Goal: Task Accomplishment & Management: Manage account settings

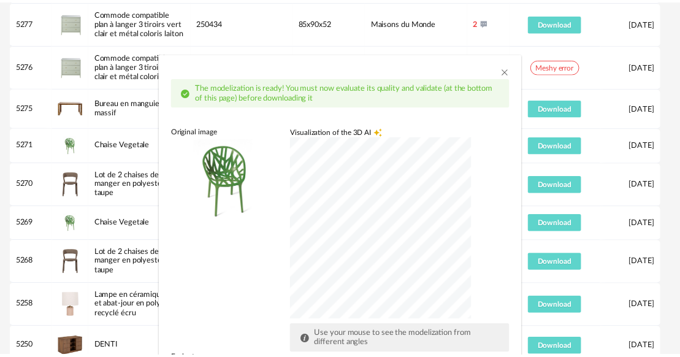
scroll to position [70, 0]
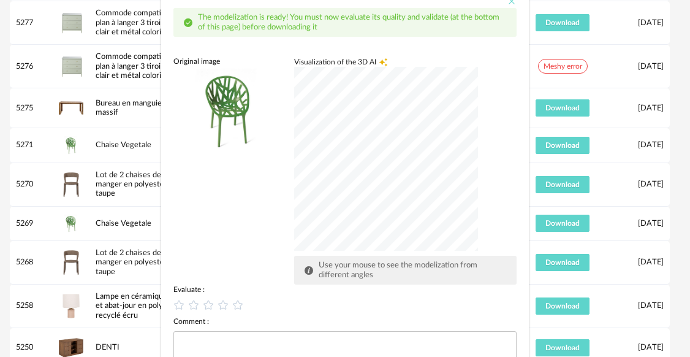
click at [507, 4] on icon "Close" at bounding box center [512, 1] width 10 height 10
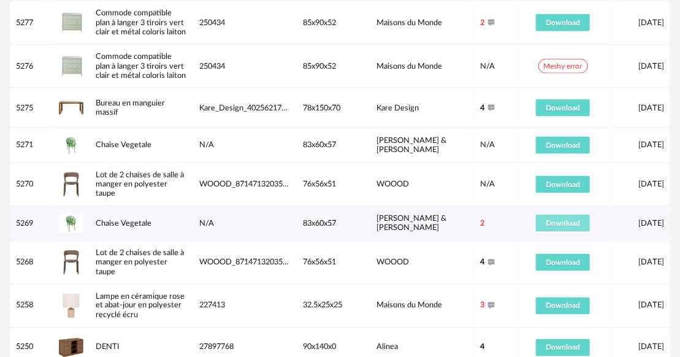
click at [571, 219] on span "Download" at bounding box center [563, 222] width 34 height 7
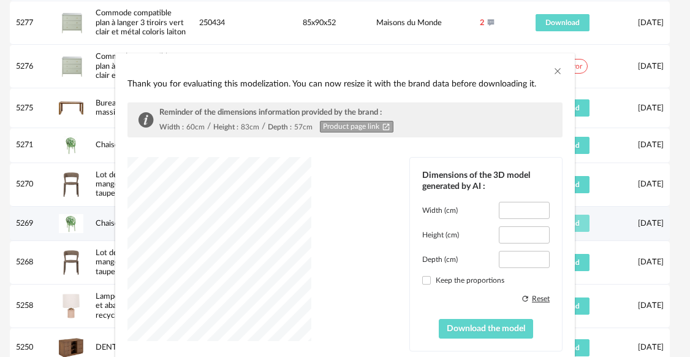
type input "****"
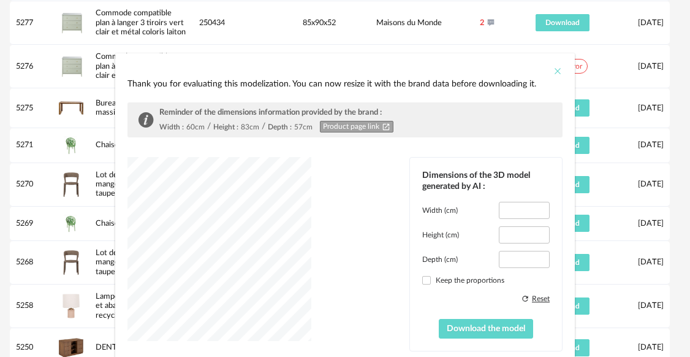
click at [553, 67] on icon "Close" at bounding box center [558, 71] width 10 height 10
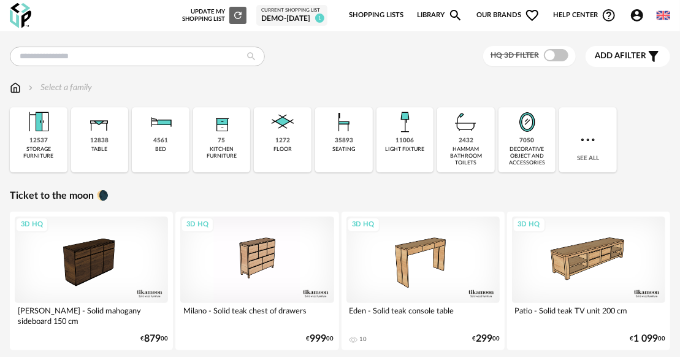
click at [637, 13] on icon "Account Circle icon" at bounding box center [636, 15] width 15 height 15
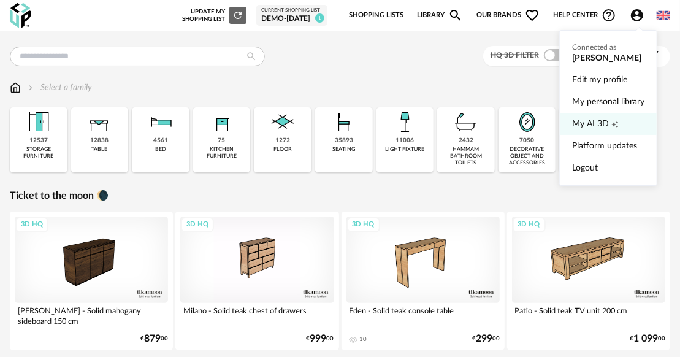
click at [595, 119] on span "My AI 3D" at bounding box center [590, 124] width 37 height 22
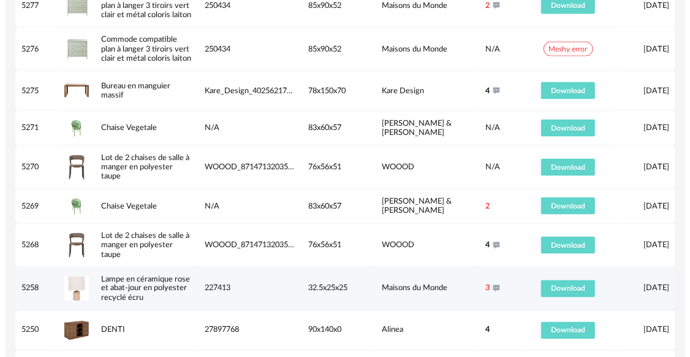
scroll to position [715, 0]
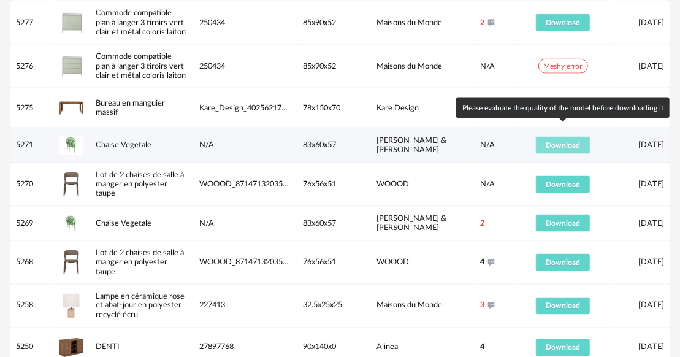
click at [554, 142] on span "Download" at bounding box center [563, 145] width 34 height 7
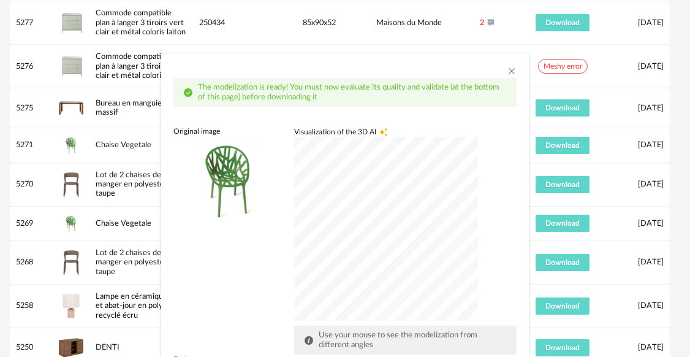
click at [400, 211] on div "dialog" at bounding box center [386, 229] width 184 height 184
click at [196, 278] on div "Original image Visualization of the 3D AI Creation icon Use your mouse to see t…" at bounding box center [344, 240] width 343 height 228
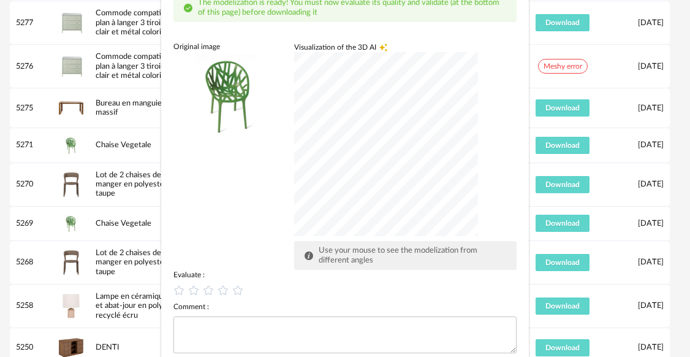
scroll to position [102, 0]
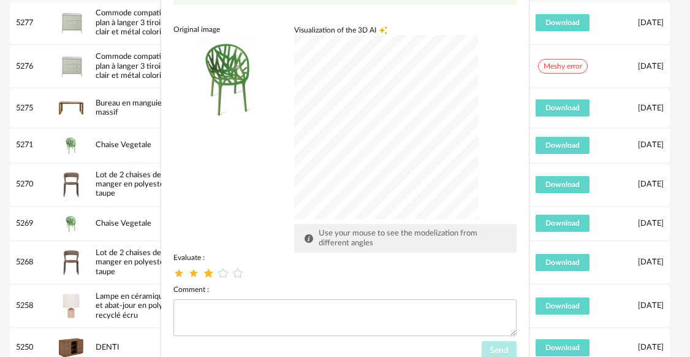
click at [207, 273] on icon "dialog" at bounding box center [208, 273] width 13 height 13
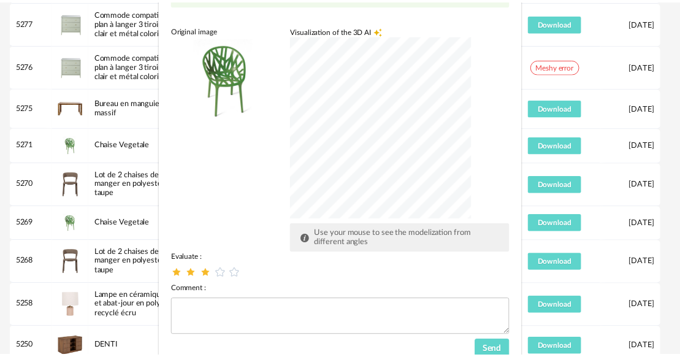
scroll to position [141, 0]
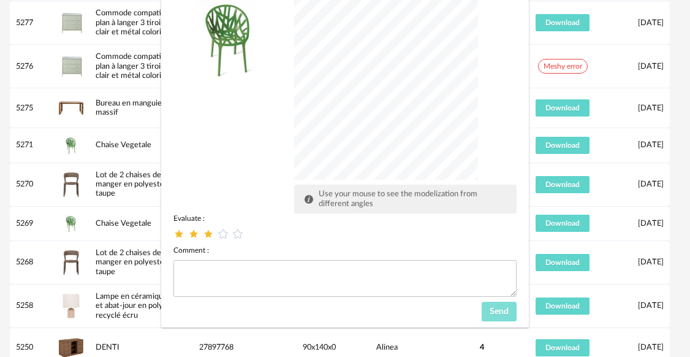
click at [490, 308] on span "Send" at bounding box center [499, 311] width 19 height 9
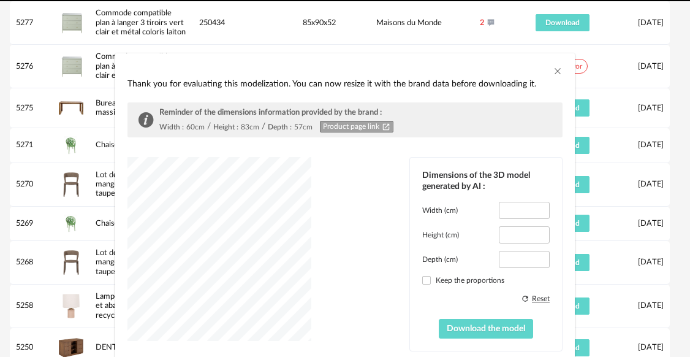
type input "****"
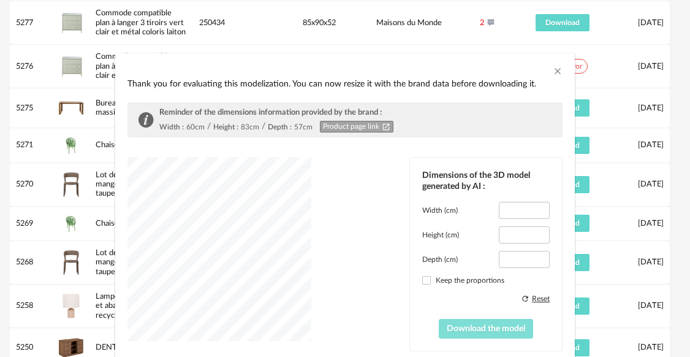
click at [476, 324] on span "Download the model" at bounding box center [486, 328] width 78 height 9
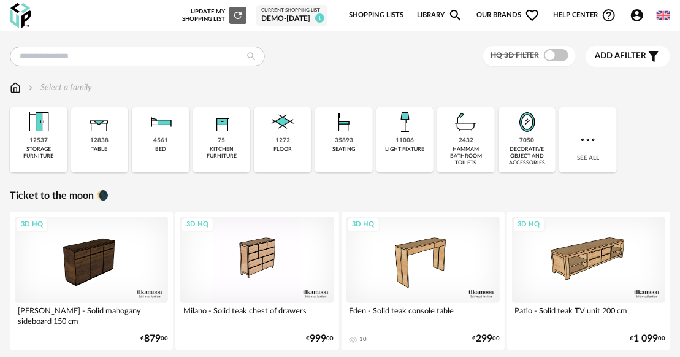
click at [636, 18] on icon "Account Circle icon" at bounding box center [636, 15] width 15 height 15
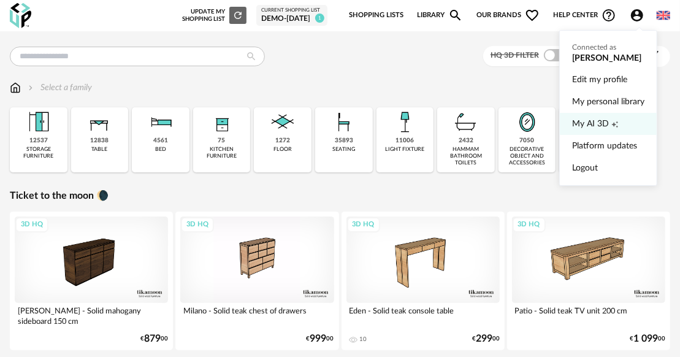
click at [595, 121] on span "My AI 3D" at bounding box center [590, 124] width 37 height 22
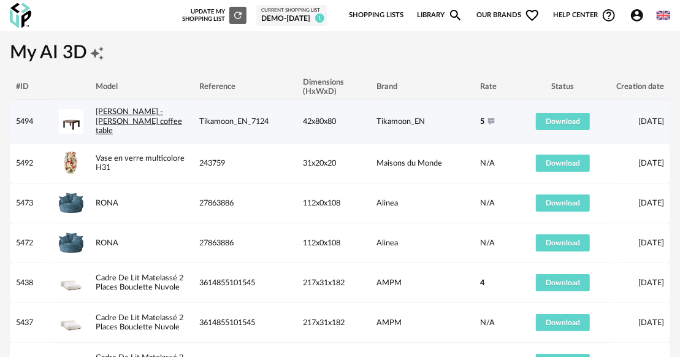
click at [129, 123] on link "[PERSON_NAME] coffee table" at bounding box center [139, 121] width 86 height 26
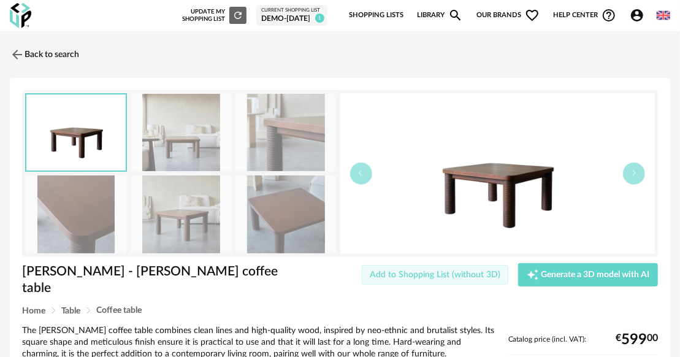
click at [411, 280] on button "Add to Shopping List (without 3D)" at bounding box center [435, 275] width 147 height 20
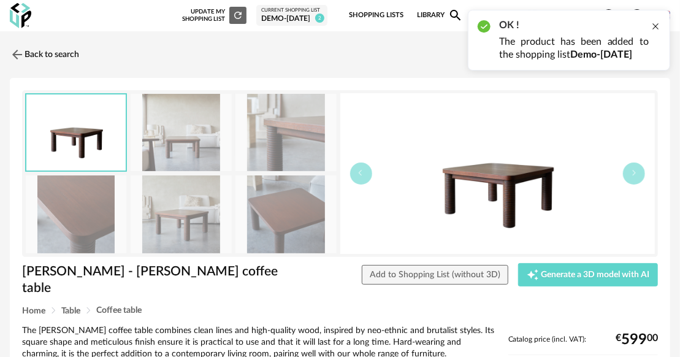
click at [657, 27] on div at bounding box center [655, 26] width 10 height 10
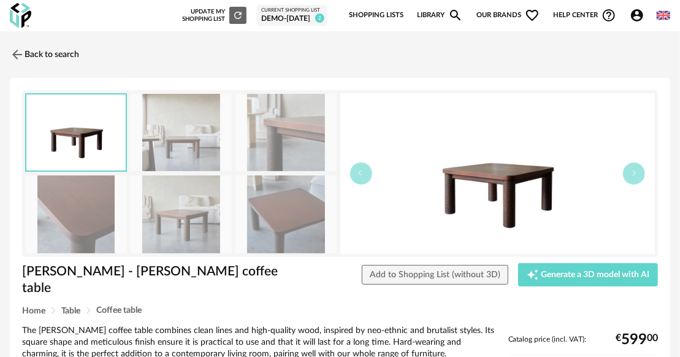
click at [637, 17] on icon "Account Circle icon" at bounding box center [636, 15] width 15 height 15
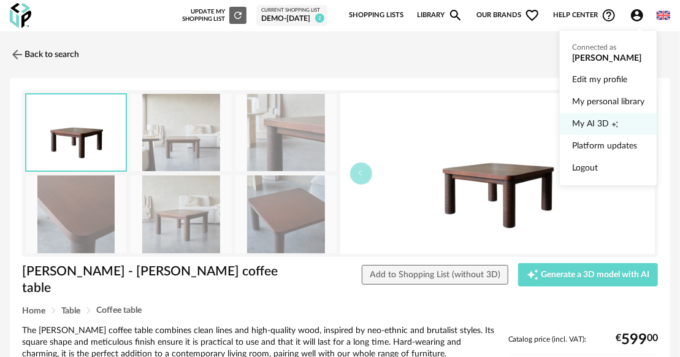
click at [608, 125] on link "My AI 3D Creation icon" at bounding box center [608, 124] width 72 height 22
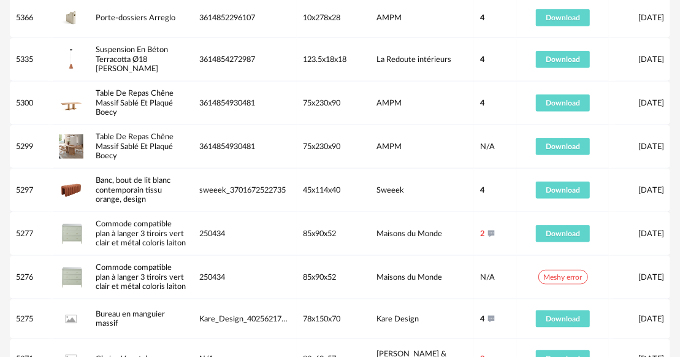
scroll to position [613, 0]
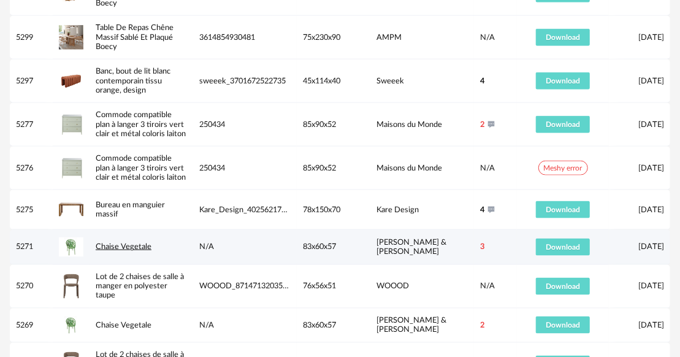
click at [127, 243] on link "Chaise Vegetale" at bounding box center [124, 246] width 56 height 7
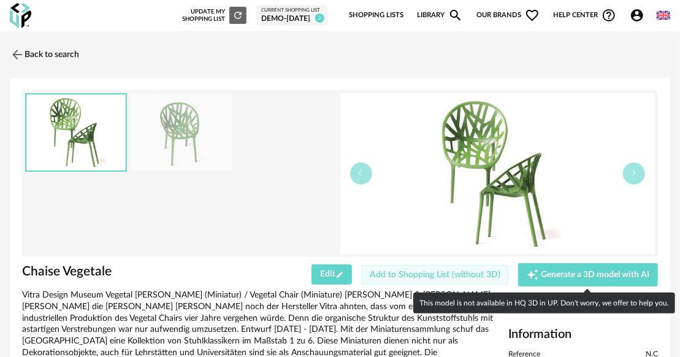
click at [454, 275] on span "Add to Shopping List (without 3D)" at bounding box center [435, 274] width 131 height 9
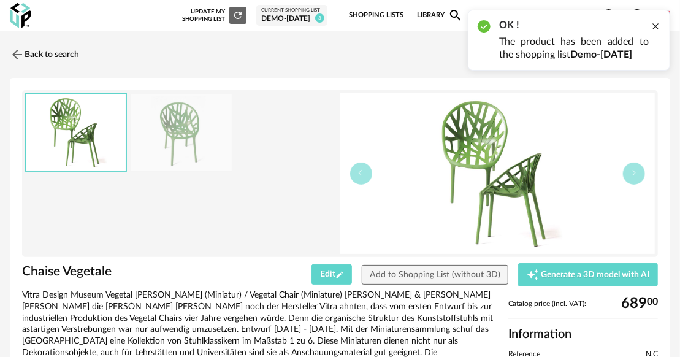
click at [656, 28] on div at bounding box center [655, 26] width 10 height 10
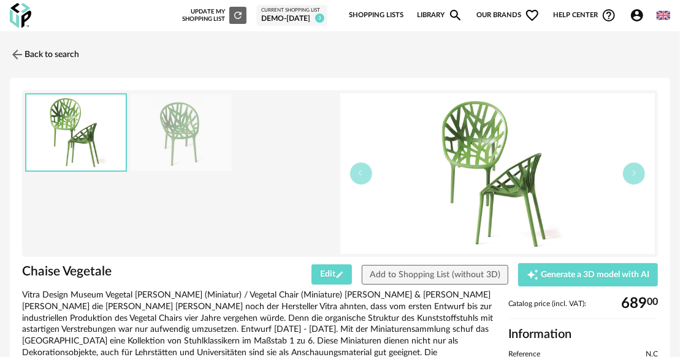
click at [276, 19] on div "Demo-[DATE]" at bounding box center [291, 19] width 61 height 10
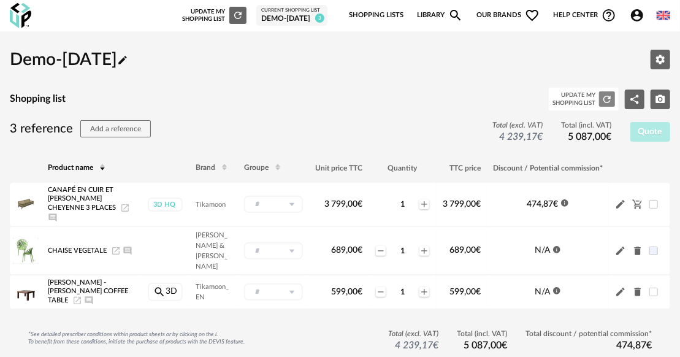
click at [609, 99] on icon "Refresh icon" at bounding box center [606, 99] width 11 height 11
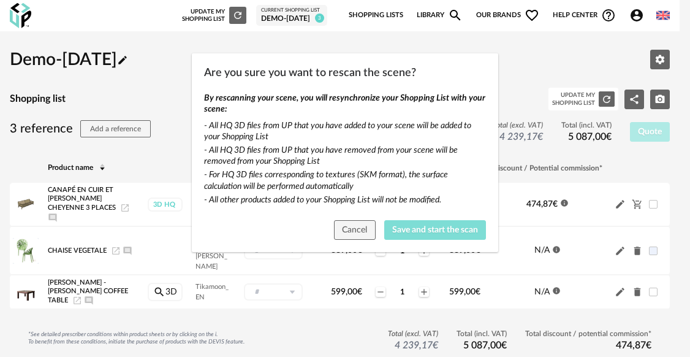
click at [398, 229] on span "Save and start the scan" at bounding box center [435, 230] width 86 height 9
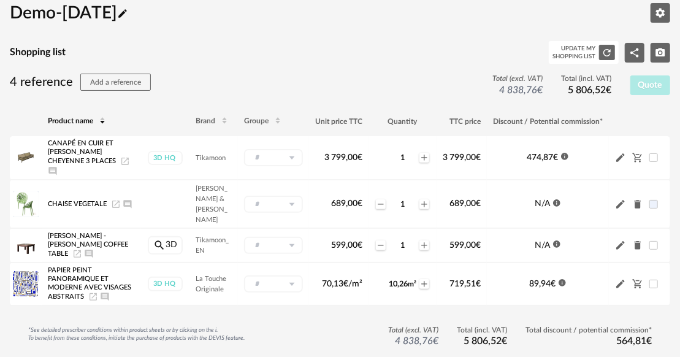
scroll to position [42, 0]
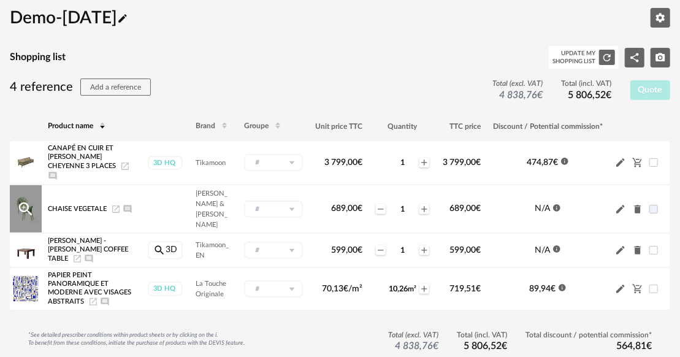
click at [26, 202] on icon "Magnify Plus Outline icon" at bounding box center [25, 208] width 13 height 13
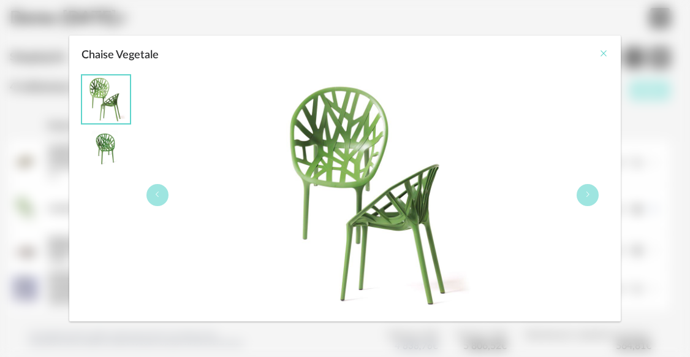
click at [602, 54] on icon "Close" at bounding box center [604, 53] width 10 height 10
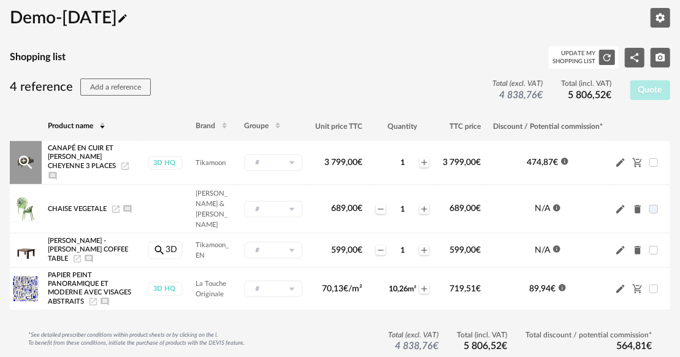
click at [564, 158] on icon "Information icon" at bounding box center [564, 161] width 7 height 7
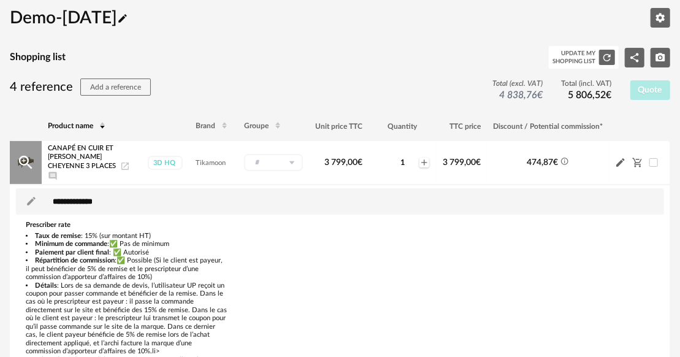
click at [566, 157] on icon "Information Outline icon" at bounding box center [564, 161] width 9 height 9
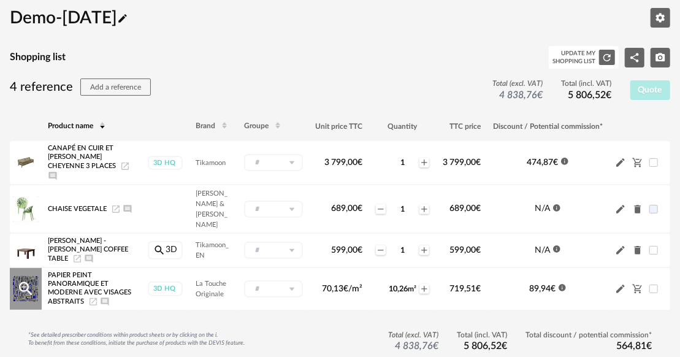
click at [564, 284] on icon "Information icon" at bounding box center [561, 287] width 7 height 7
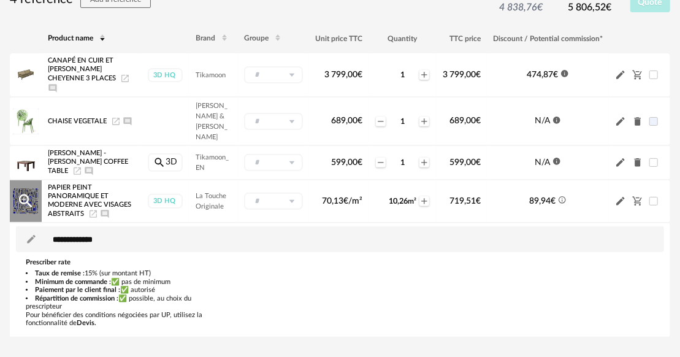
scroll to position [143, 0]
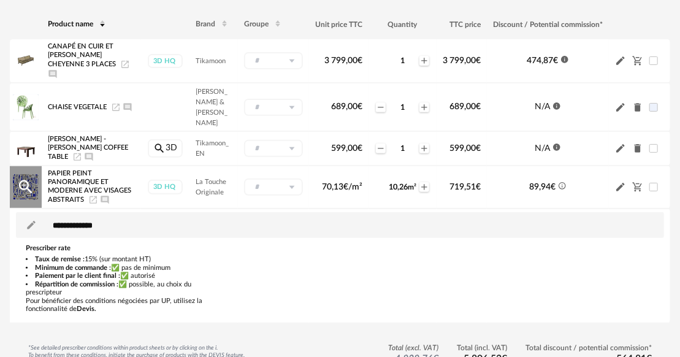
click at [563, 182] on icon "Information Outline icon" at bounding box center [561, 185] width 7 height 7
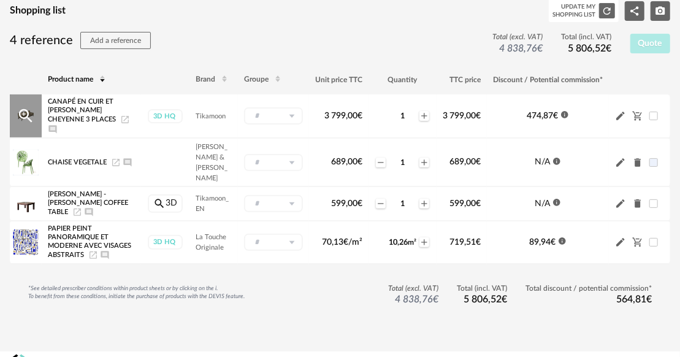
click at [291, 110] on icon at bounding box center [291, 115] width 15 height 17
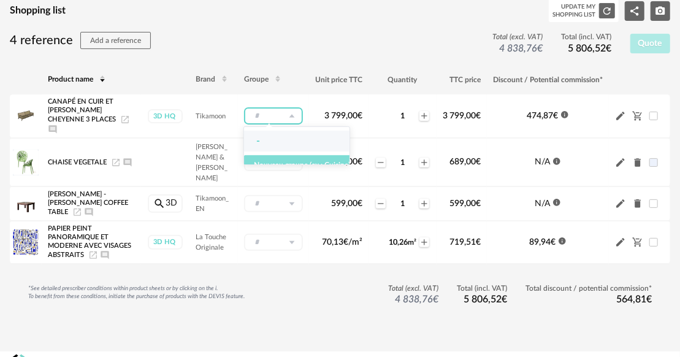
click at [280, 165] on span "Nouveau groupe (ex.: Cuisine)" at bounding box center [302, 164] width 96 height 7
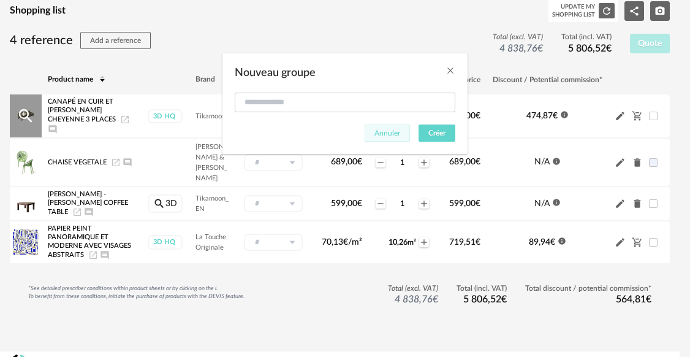
click at [381, 131] on span "Annuler" at bounding box center [388, 132] width 26 height 7
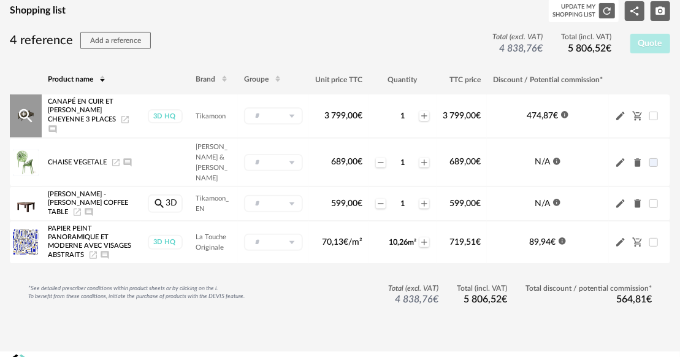
click at [291, 112] on icon at bounding box center [291, 115] width 15 height 17
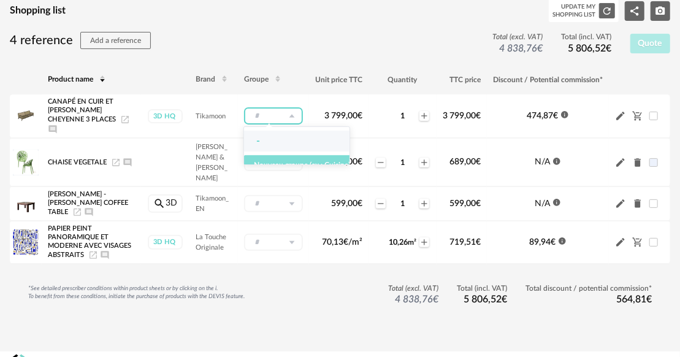
click at [292, 167] on span "Nouveau groupe (ex.: Cuisine)" at bounding box center [302, 164] width 96 height 7
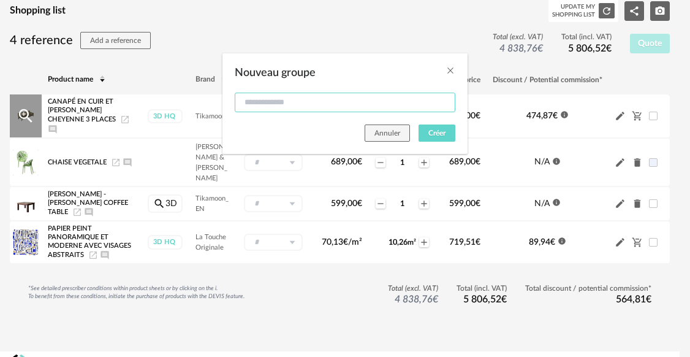
click at [329, 103] on input "Nouveau groupe" at bounding box center [345, 103] width 221 height 20
type input "**********"
click at [427, 129] on button "Créer" at bounding box center [437, 132] width 37 height 17
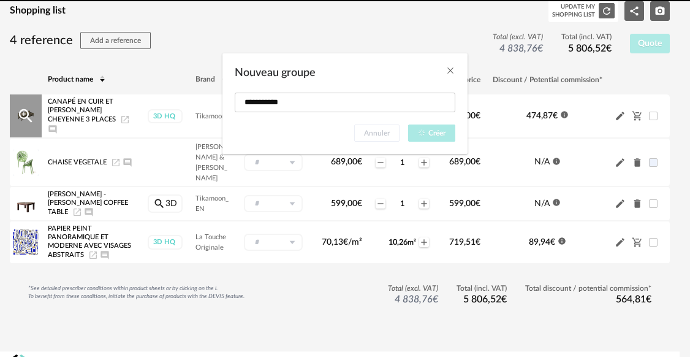
type input "**********"
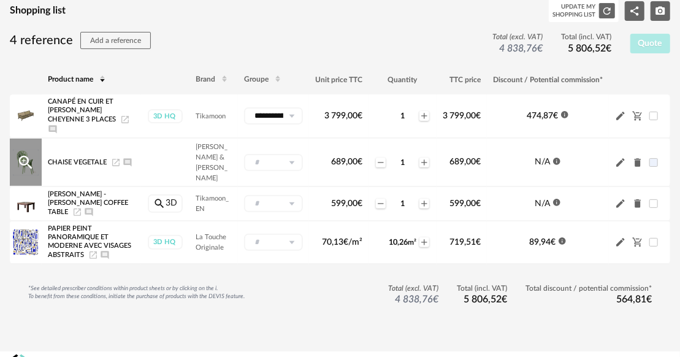
click at [295, 154] on icon at bounding box center [291, 162] width 15 height 17
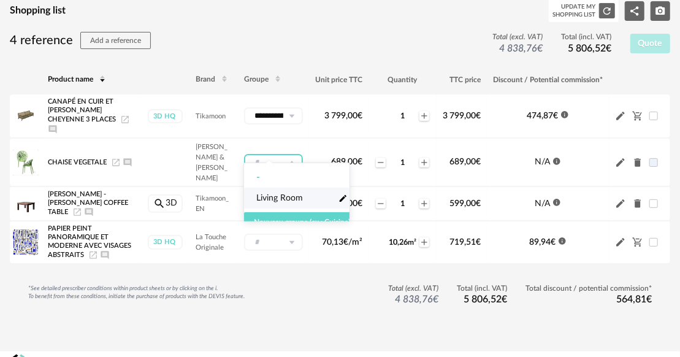
click at [279, 206] on li "Living Room Pencil icon" at bounding box center [302, 198] width 116 height 21
type input "**********"
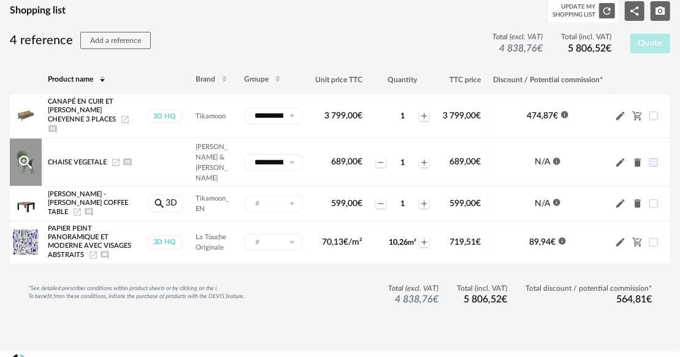
click at [291, 154] on icon at bounding box center [291, 162] width 15 height 17
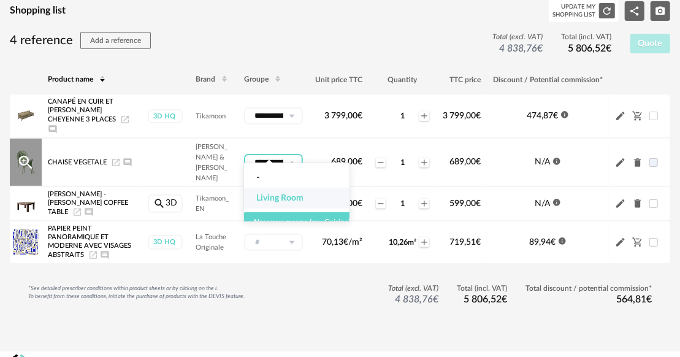
scroll to position [0, 13]
click at [274, 194] on span "Living Room" at bounding box center [279, 198] width 47 height 12
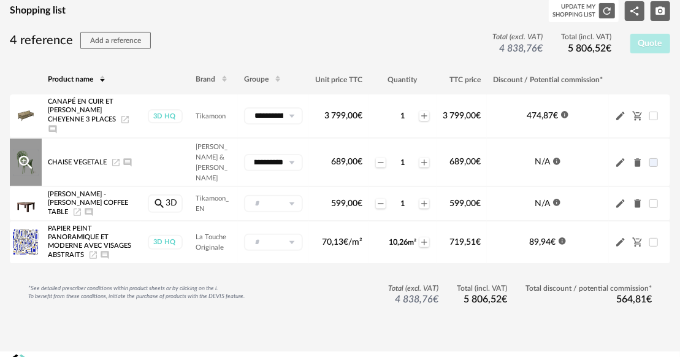
click at [294, 154] on icon at bounding box center [291, 162] width 15 height 17
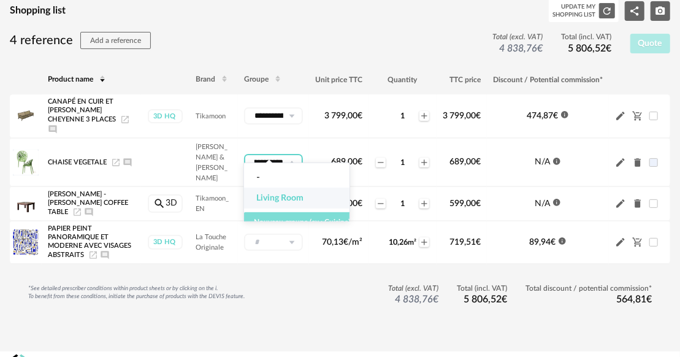
click at [281, 221] on span "Nouveau groupe (ex.: Cuisine)" at bounding box center [302, 221] width 96 height 7
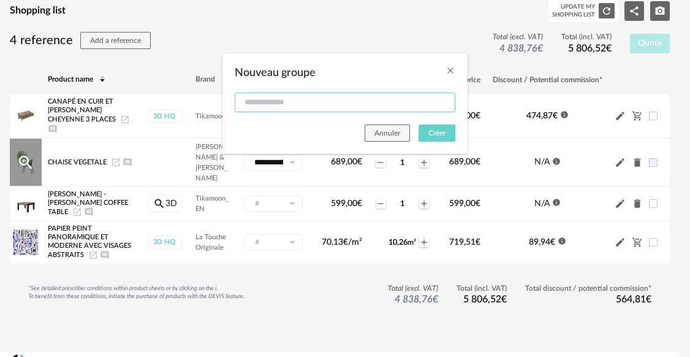
click at [263, 103] on input "Nouveau groupe" at bounding box center [345, 103] width 221 height 20
type input "**********"
click at [431, 133] on span "Créer" at bounding box center [436, 132] width 17 height 7
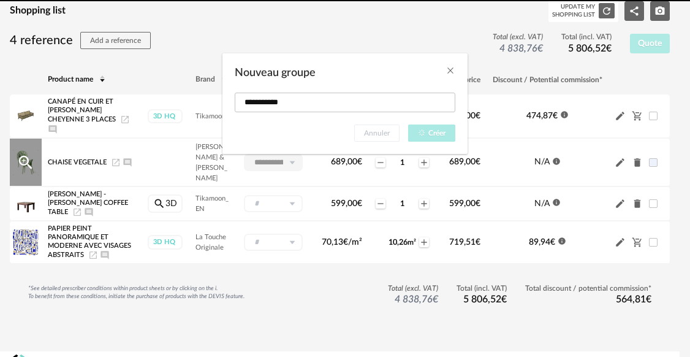
type input "**********"
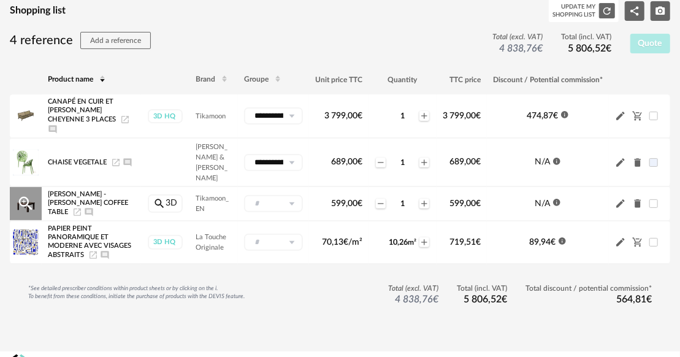
click at [291, 195] on icon at bounding box center [291, 203] width 15 height 17
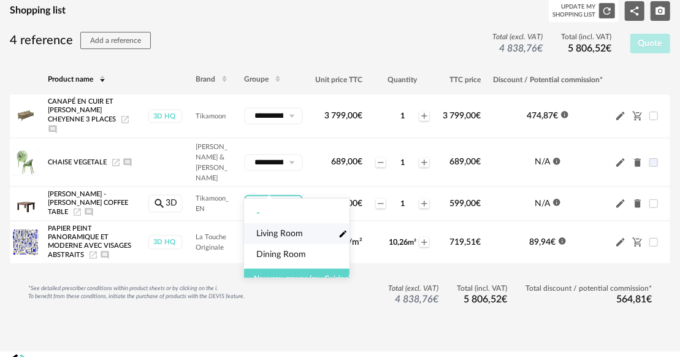
click at [283, 229] on span "Living Room" at bounding box center [279, 233] width 47 height 12
type input "**********"
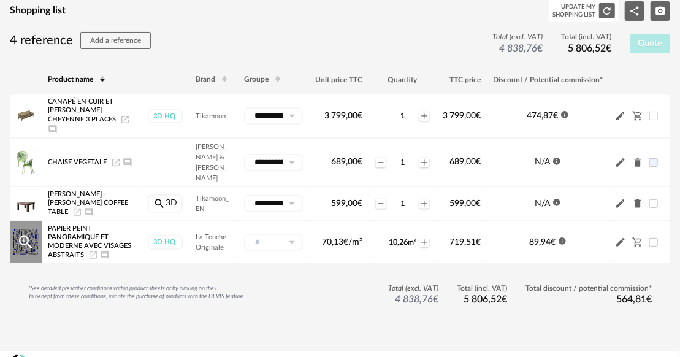
click at [289, 234] on icon at bounding box center [291, 242] width 15 height 17
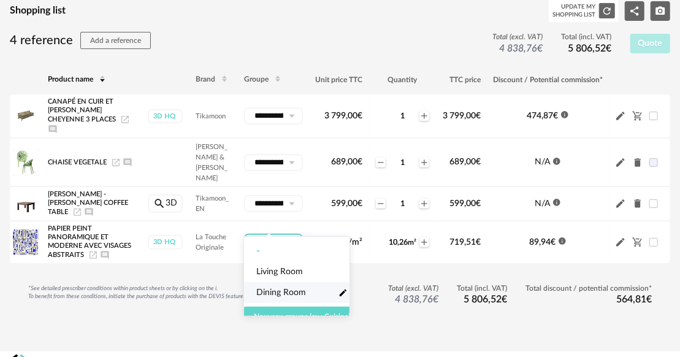
click at [284, 292] on span "Dining Room" at bounding box center [281, 292] width 50 height 12
type input "**********"
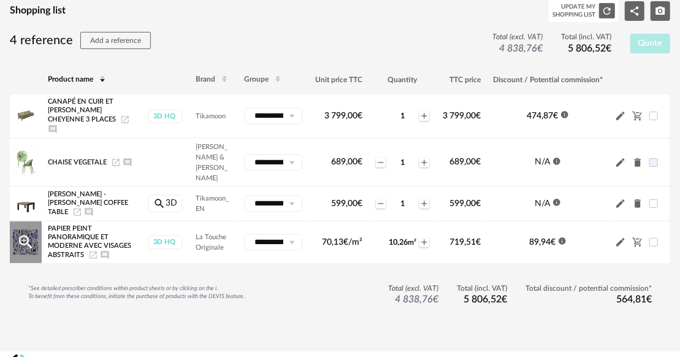
click at [293, 234] on icon at bounding box center [291, 242] width 15 height 17
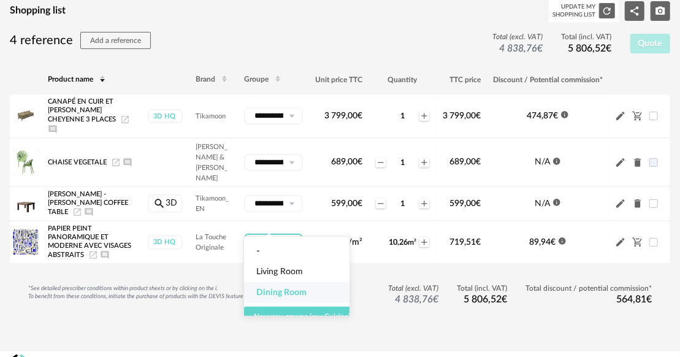
click at [376, 62] on div "**********" at bounding box center [340, 184] width 660 height 305
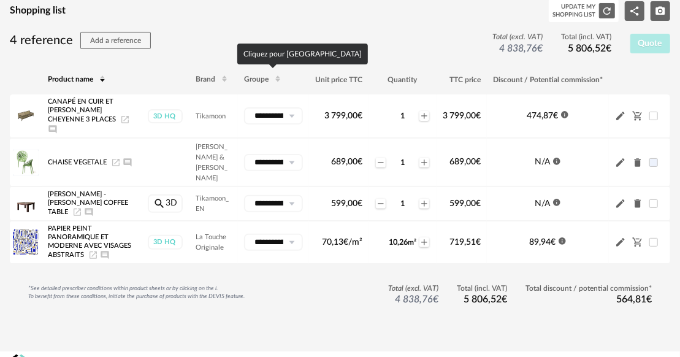
click at [275, 80] on icon at bounding box center [277, 80] width 7 height 7
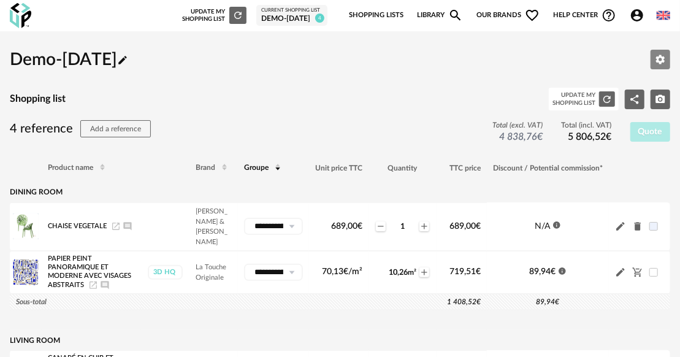
click at [656, 62] on icon "Edit parameters" at bounding box center [660, 59] width 11 height 11
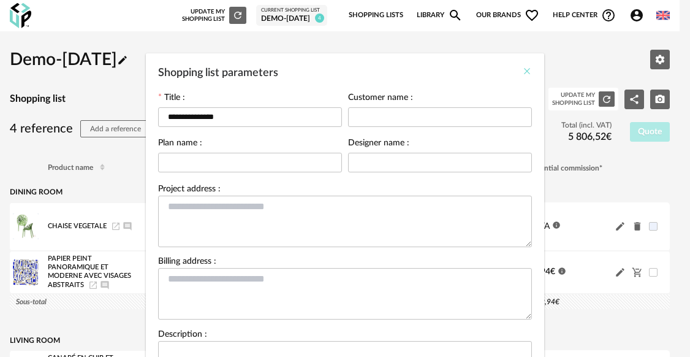
click at [526, 69] on icon "Close" at bounding box center [527, 71] width 10 height 10
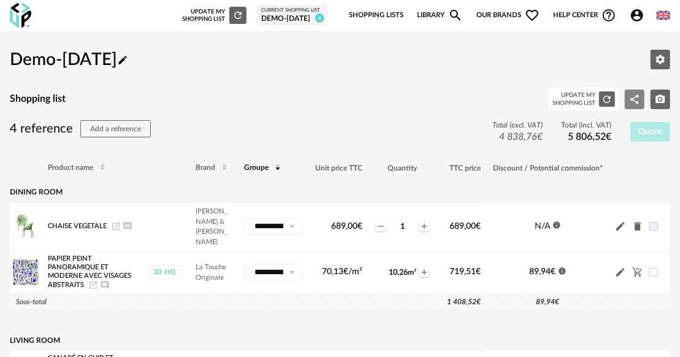
click at [633, 99] on icon "Share Variant icon" at bounding box center [634, 98] width 9 height 9
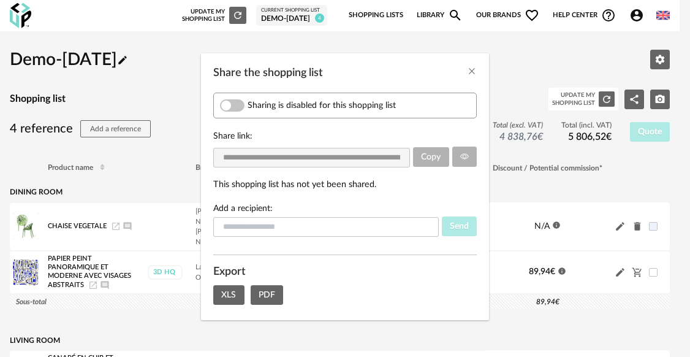
click at [241, 104] on span "Share the shopping list" at bounding box center [232, 105] width 25 height 12
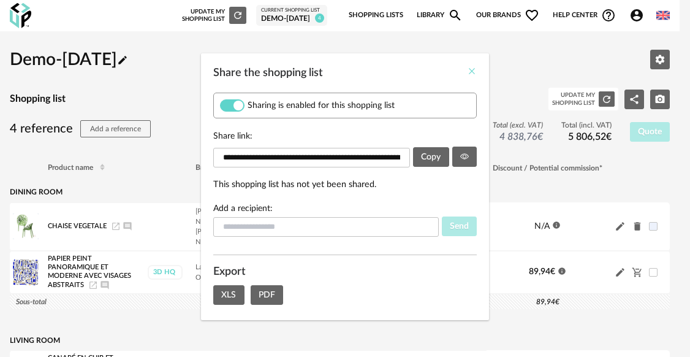
click at [472, 70] on icon "Close" at bounding box center [472, 71] width 10 height 10
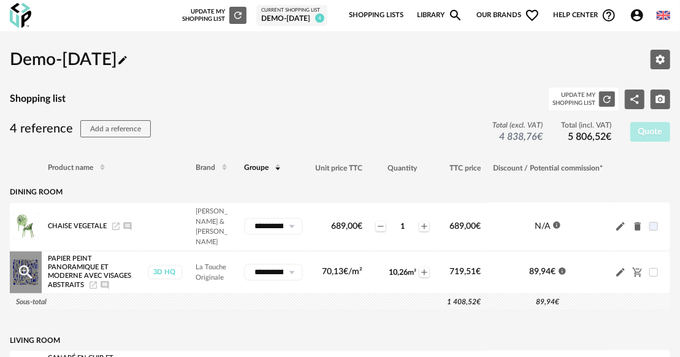
click at [92, 280] on icon "Launch icon" at bounding box center [93, 285] width 10 height 10
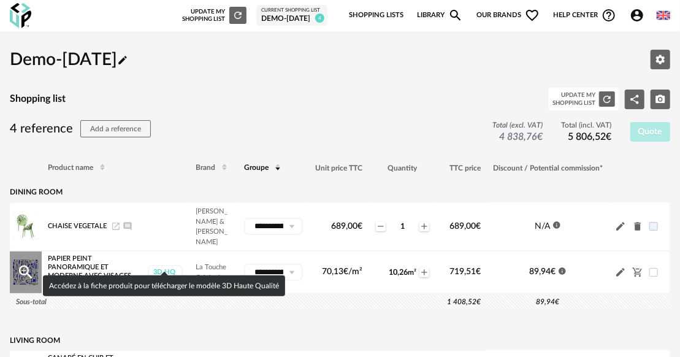
click at [167, 265] on div "3D HQ" at bounding box center [165, 272] width 35 height 14
click at [170, 265] on div "3D HQ" at bounding box center [165, 272] width 35 height 14
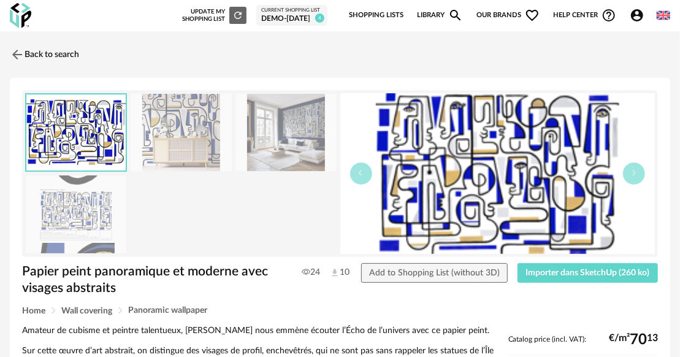
click at [275, 15] on div "Demo-[DATE]" at bounding box center [291, 19] width 61 height 10
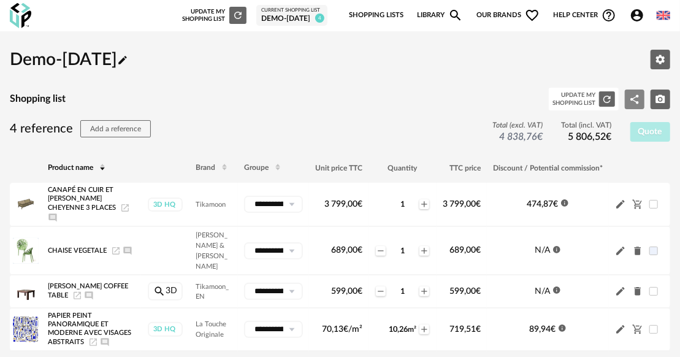
click at [633, 100] on icon "Share Variant icon" at bounding box center [634, 98] width 9 height 9
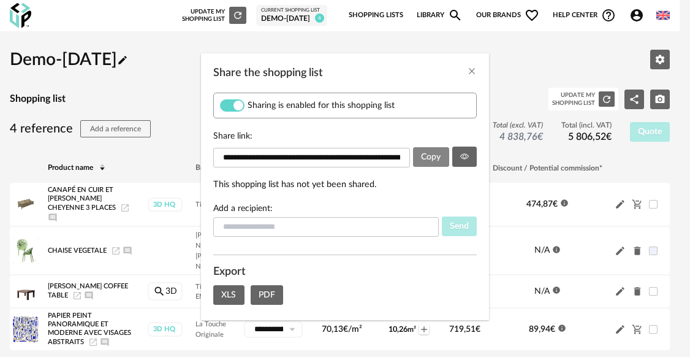
click at [434, 155] on span "Copy" at bounding box center [431, 157] width 20 height 9
click at [473, 73] on icon "Close" at bounding box center [472, 71] width 10 height 10
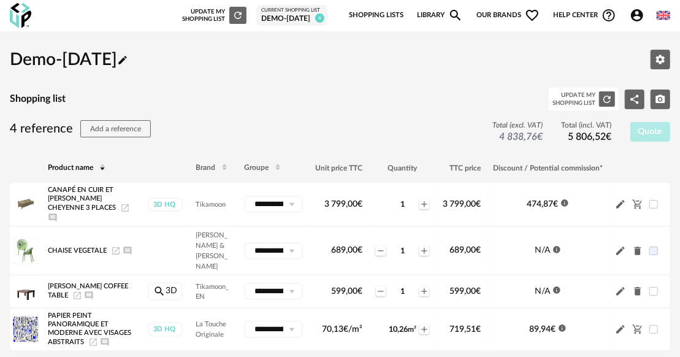
click at [295, 110] on div "**********" at bounding box center [340, 232] width 660 height 383
click at [653, 200] on span at bounding box center [653, 204] width 9 height 9
click at [654, 325] on span at bounding box center [653, 329] width 9 height 9
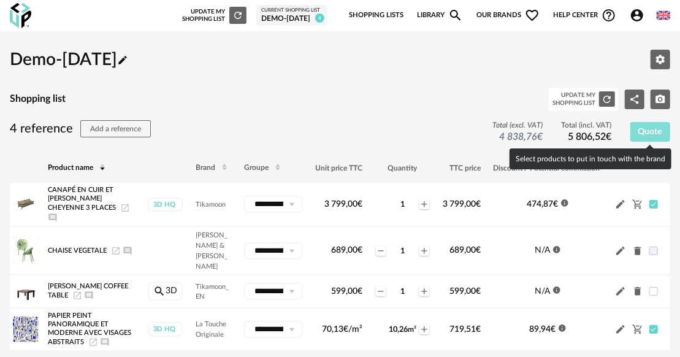
click at [648, 135] on span "Quote" at bounding box center [650, 131] width 24 height 9
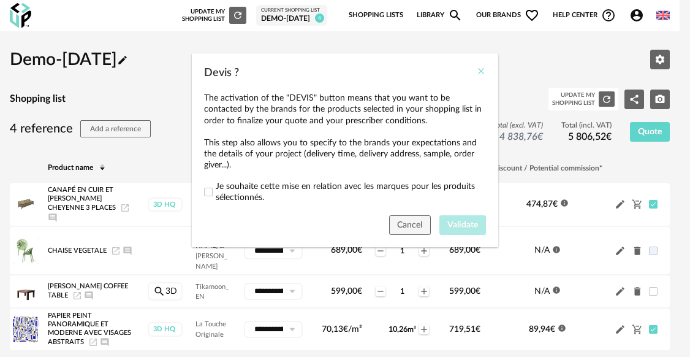
click at [481, 70] on icon "Close" at bounding box center [481, 71] width 10 height 10
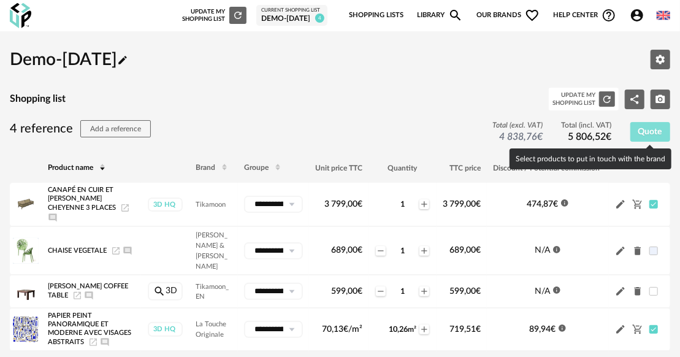
click at [638, 127] on span "Quote" at bounding box center [650, 131] width 24 height 9
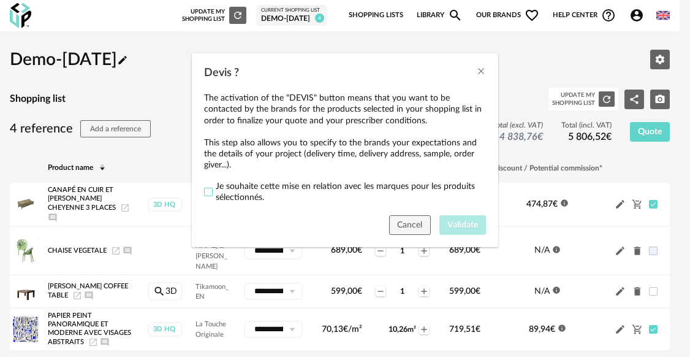
click at [211, 189] on span "Devis ?" at bounding box center [208, 192] width 9 height 9
click at [464, 222] on span "Validate" at bounding box center [462, 225] width 31 height 9
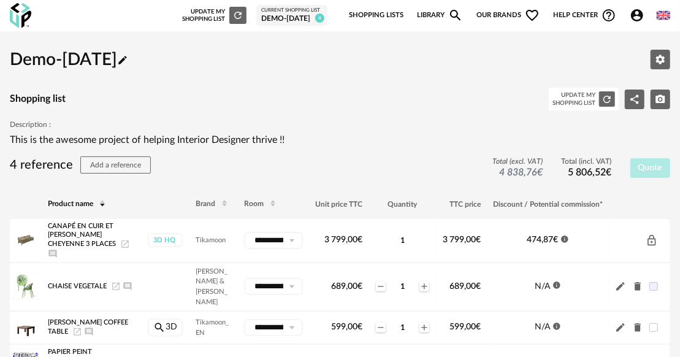
click at [427, 13] on link "Library Magnify icon" at bounding box center [440, 15] width 46 height 26
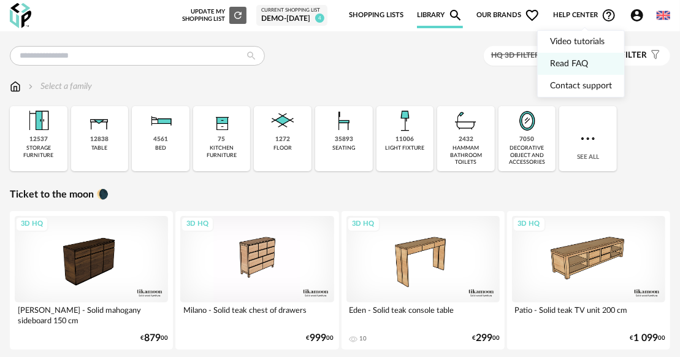
click at [573, 61] on link "Read FAQ" at bounding box center [581, 64] width 62 height 22
click at [605, 15] on icon "Help Circle Outline icon" at bounding box center [608, 15] width 15 height 15
click at [570, 88] on link "Contact support" at bounding box center [581, 86] width 62 height 22
click at [565, 40] on link "Video tutorials" at bounding box center [581, 42] width 62 height 22
